Goal: Transaction & Acquisition: Download file/media

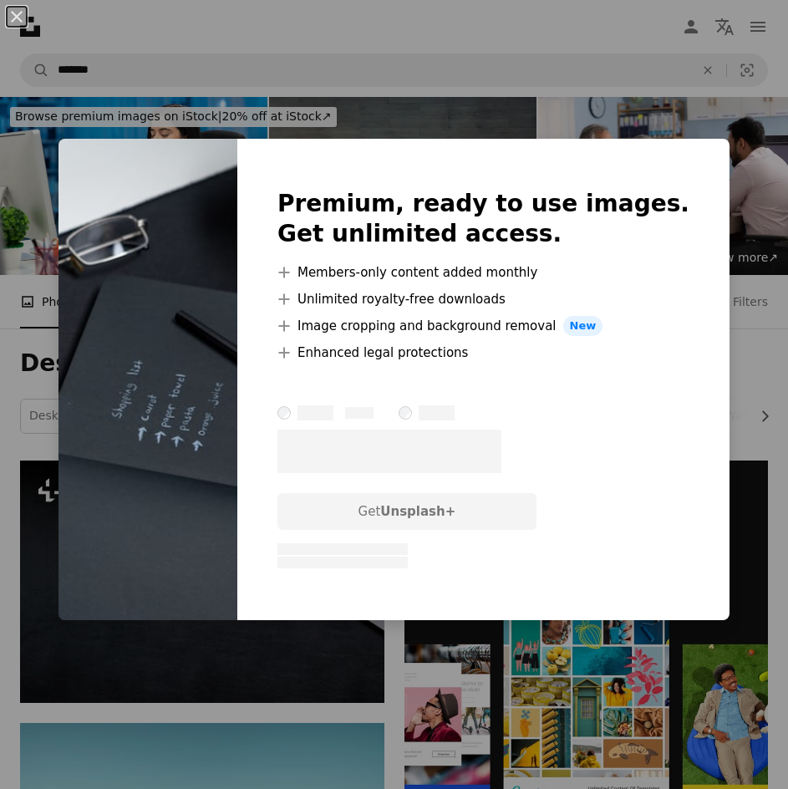
scroll to position [8472, 0]
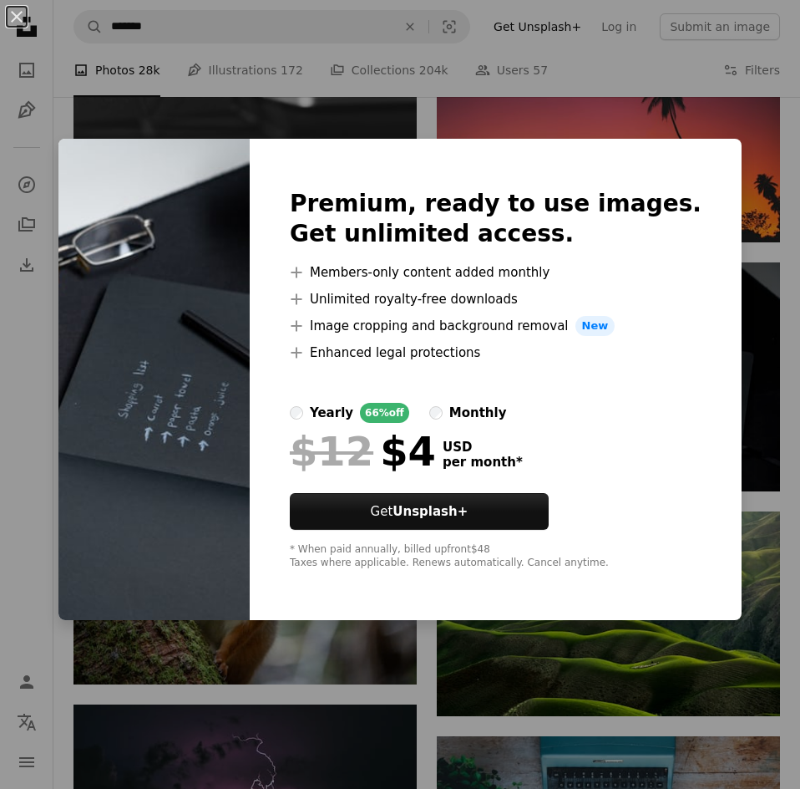
click at [714, 118] on div "An X shape Premium, ready to use images. Get unlimited access. A plus sign Memb…" at bounding box center [400, 394] width 800 height 789
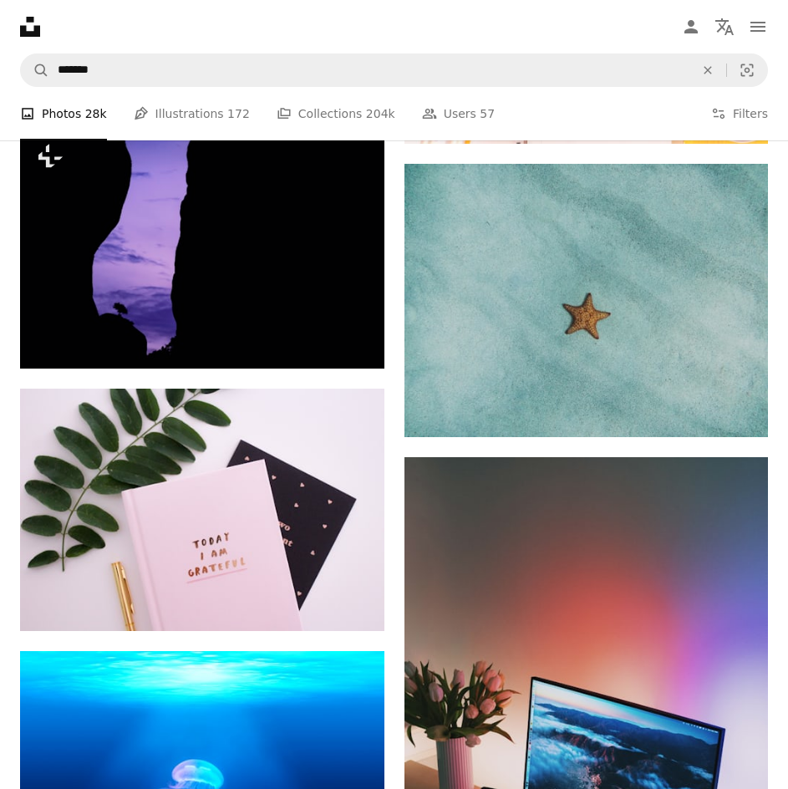
scroll to position [22675, 0]
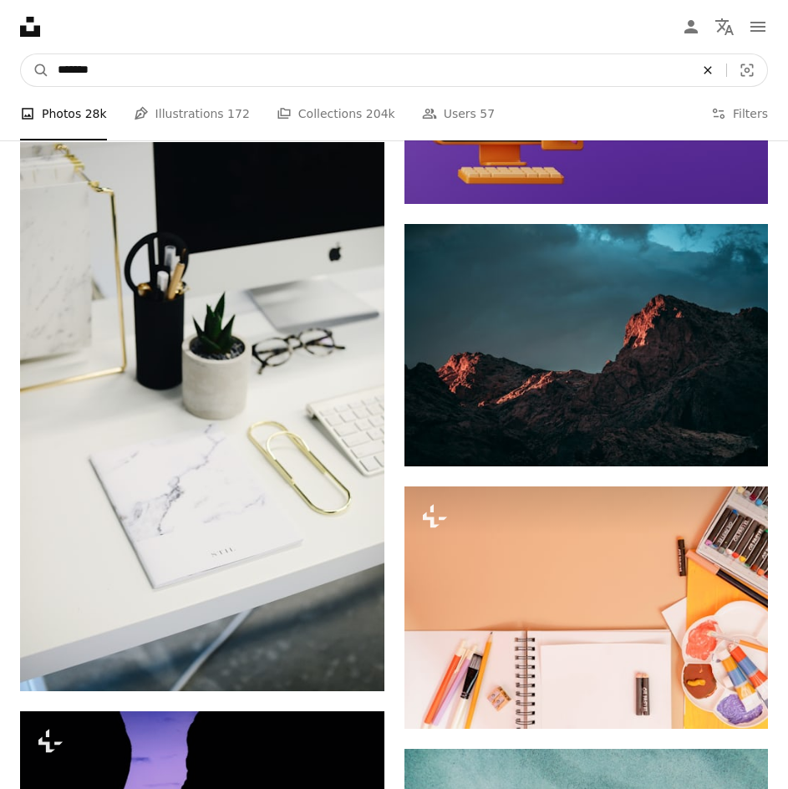
click at [689, 63] on icon "An X shape" at bounding box center [707, 69] width 37 height 13
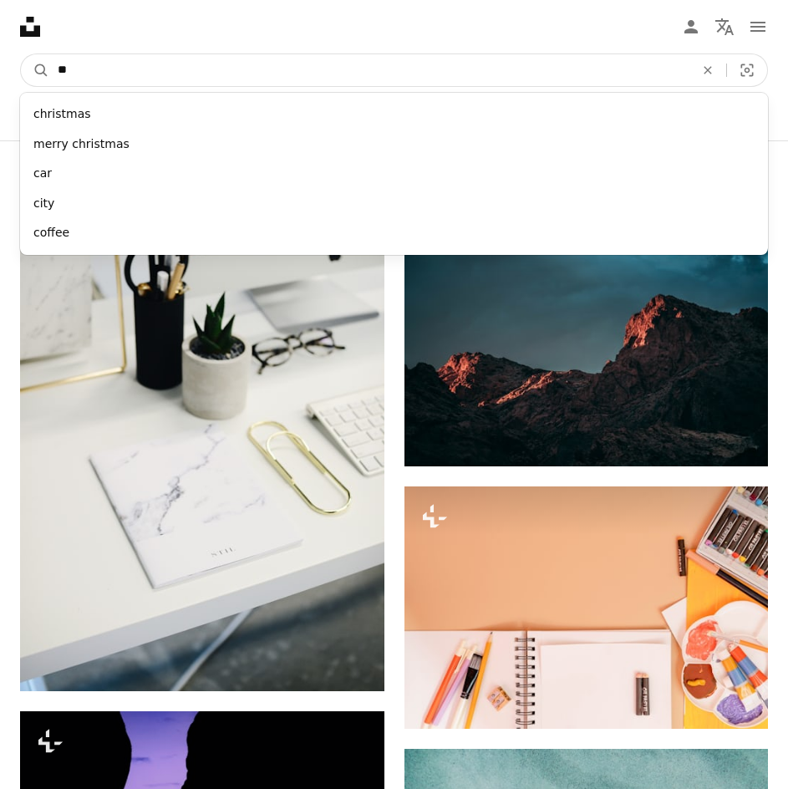
type input "***"
click button "A magnifying glass" at bounding box center [35, 70] width 28 height 32
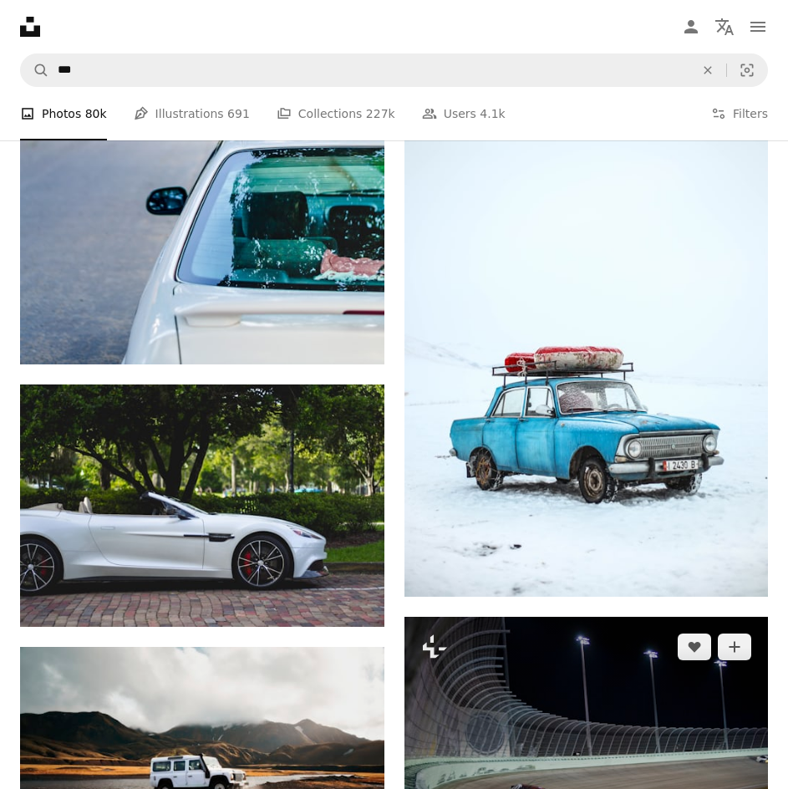
scroll to position [1838, 0]
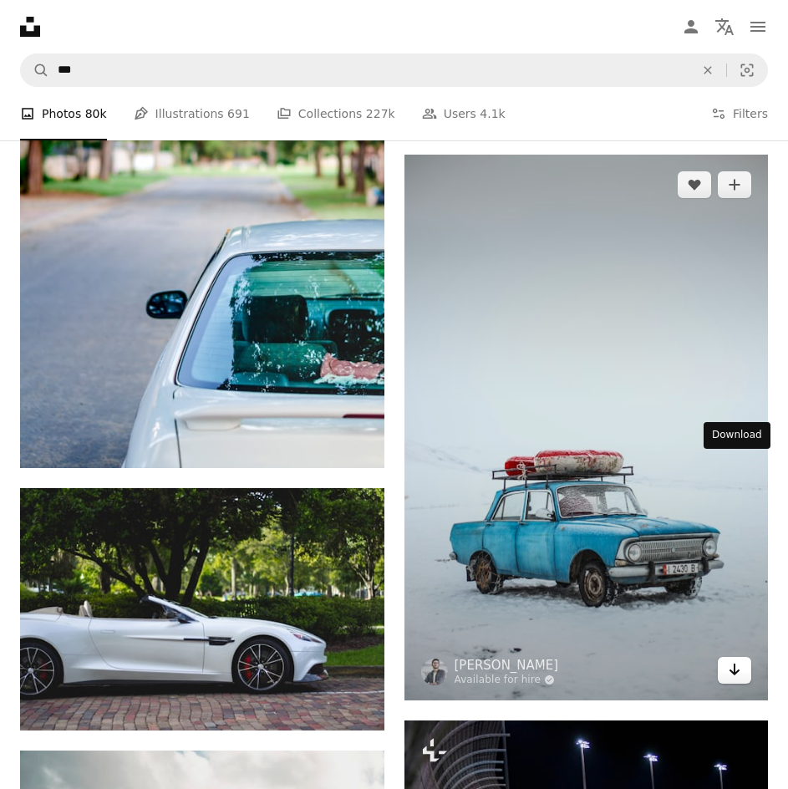
click at [733, 663] on icon "Download" at bounding box center [734, 669] width 11 height 12
